Goal: Transaction & Acquisition: Download file/media

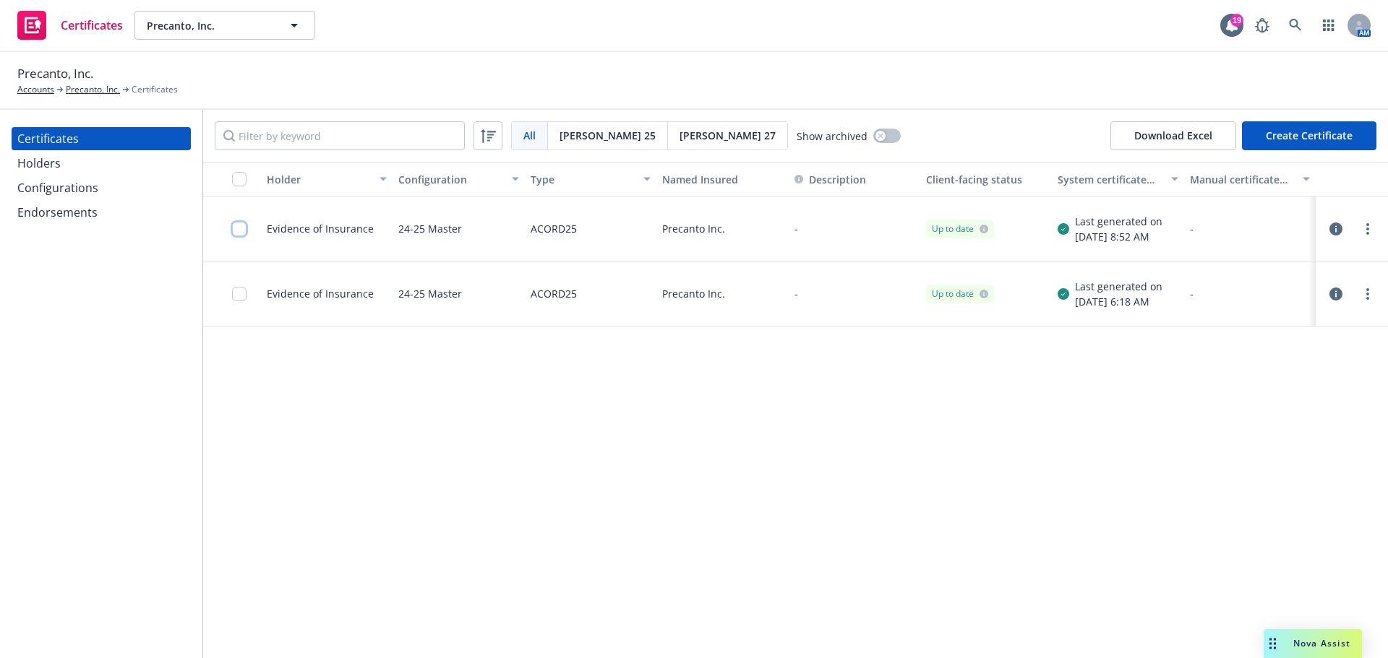
click at [232, 226] on input "checkbox" at bounding box center [239, 229] width 14 height 14
click at [556, 623] on div "Download certificate" at bounding box center [610, 625] width 109 height 27
click at [574, 586] on link "Download uneditable file" at bounding box center [536, 590] width 168 height 29
